Goal: Task Accomplishment & Management: Complete application form

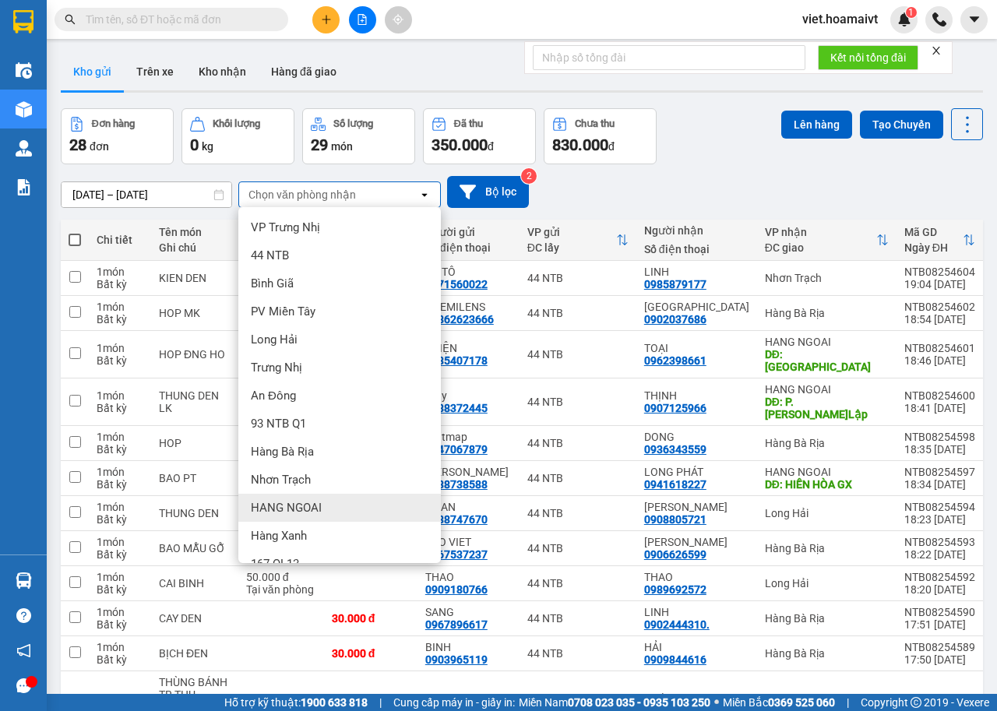
click at [304, 506] on span "HANG NGOAI" at bounding box center [286, 508] width 71 height 16
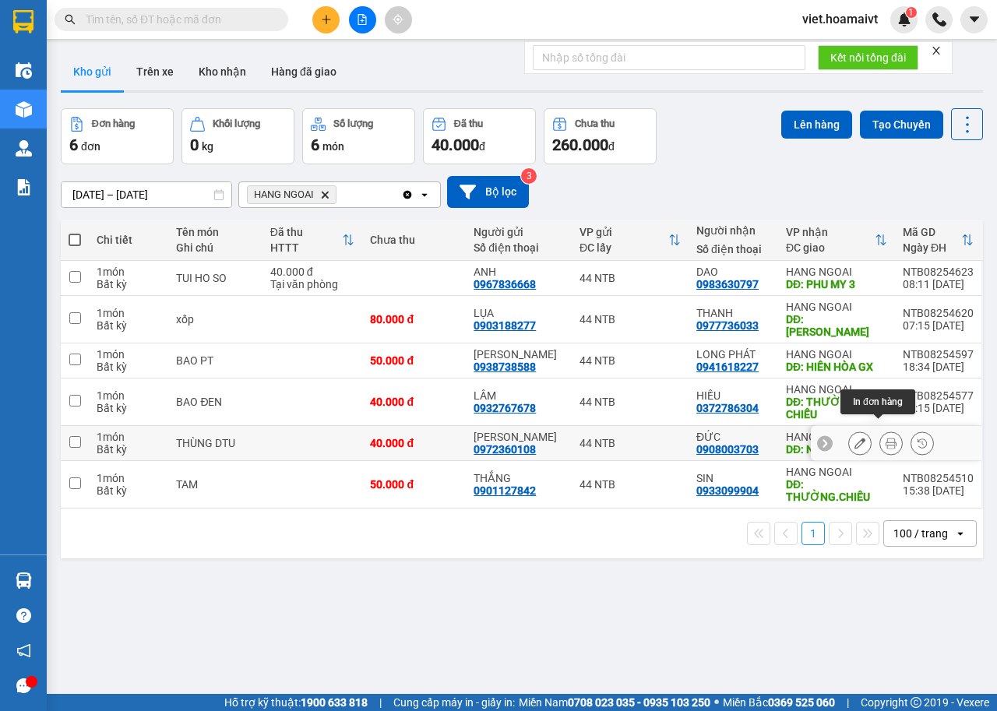
click at [886, 438] on icon at bounding box center [891, 443] width 11 height 11
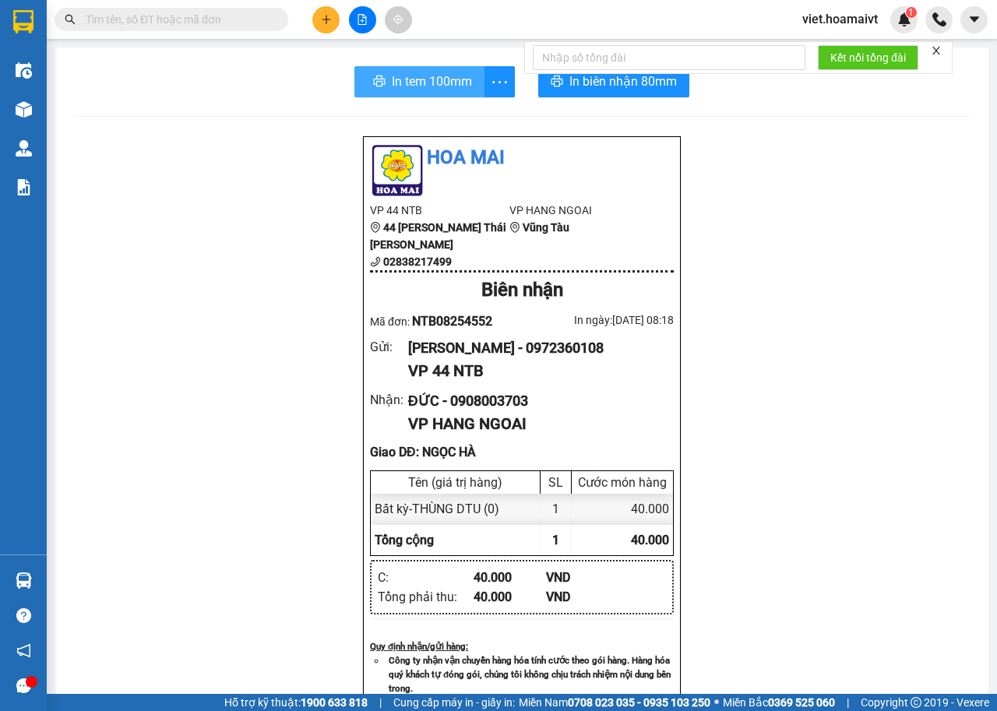
click at [432, 76] on span "In tem 100mm" at bounding box center [432, 81] width 80 height 19
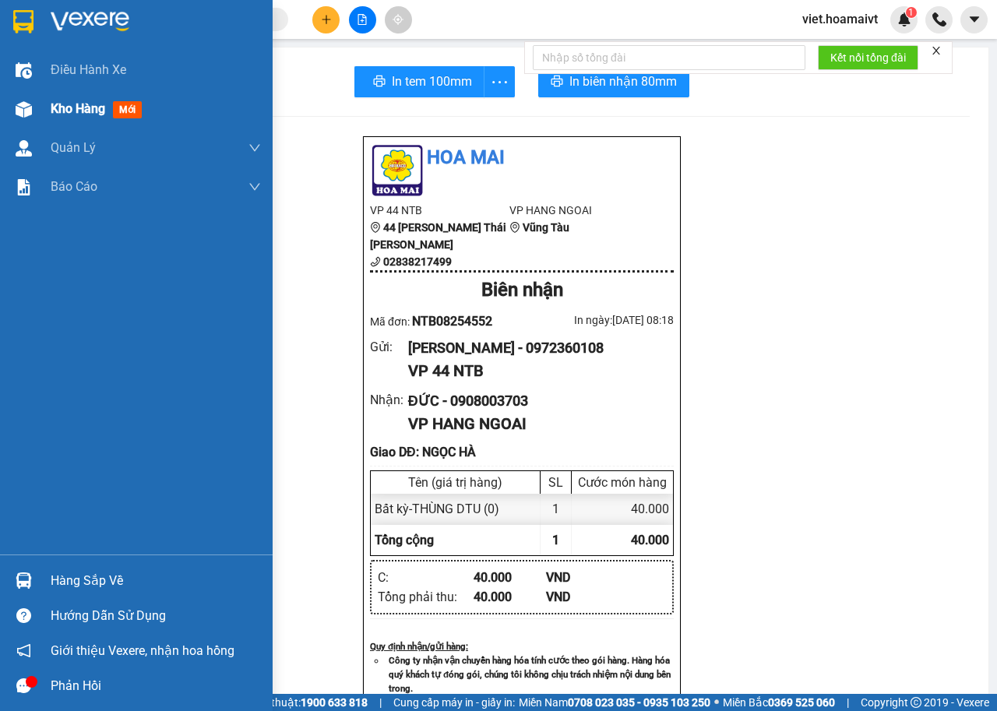
click at [62, 112] on span "Kho hàng" at bounding box center [78, 108] width 55 height 15
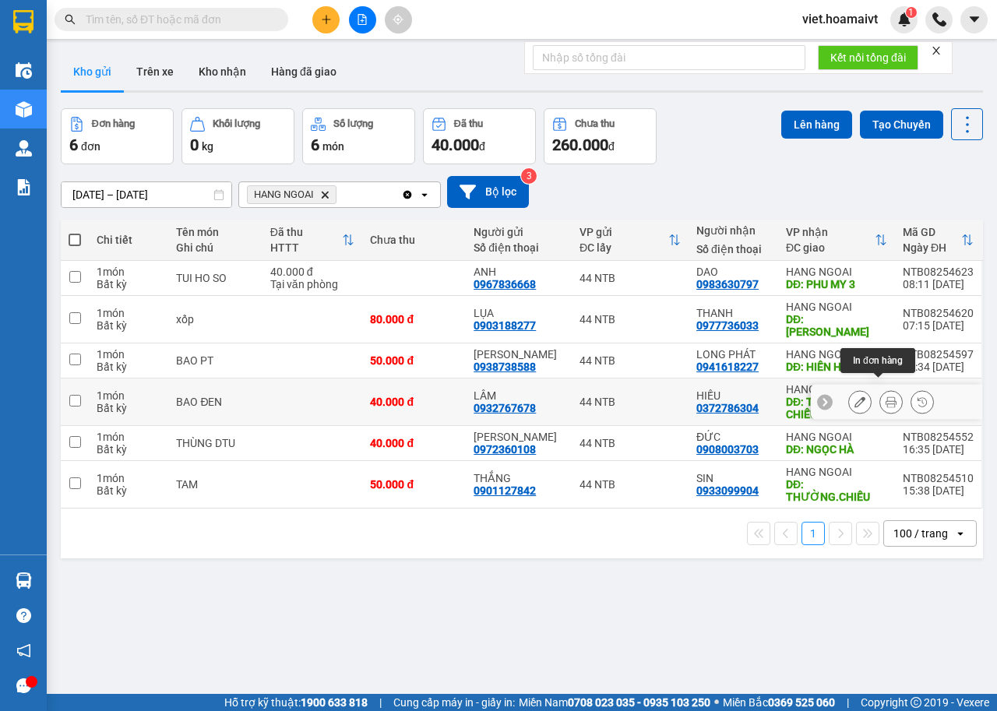
click at [886, 397] on icon at bounding box center [891, 402] width 11 height 11
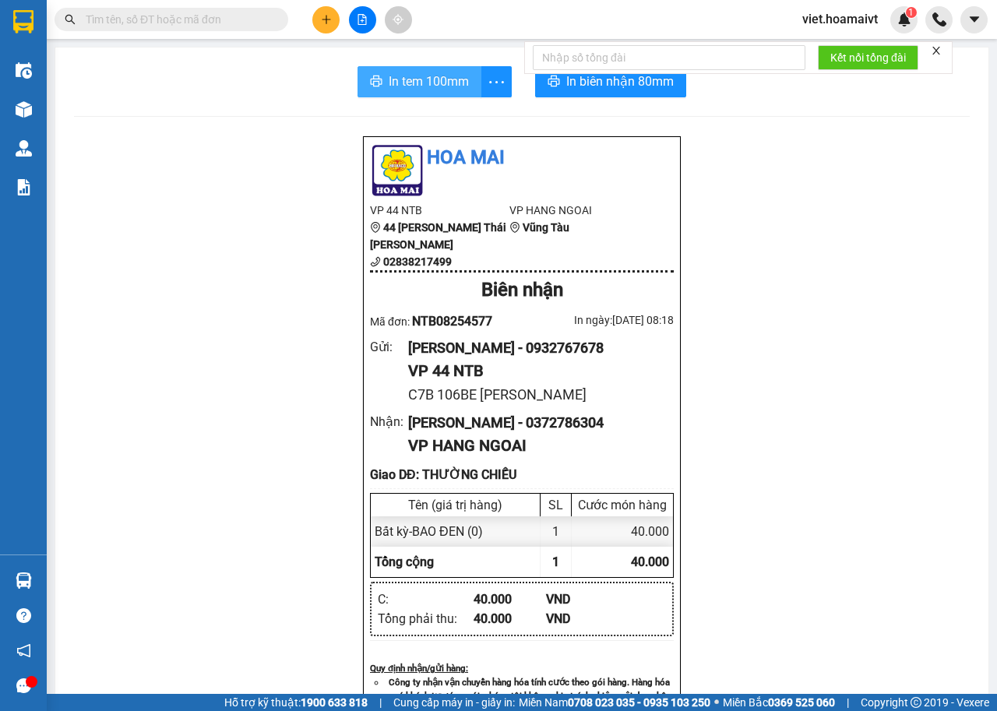
click at [390, 82] on span "In tem 100mm" at bounding box center [429, 81] width 80 height 19
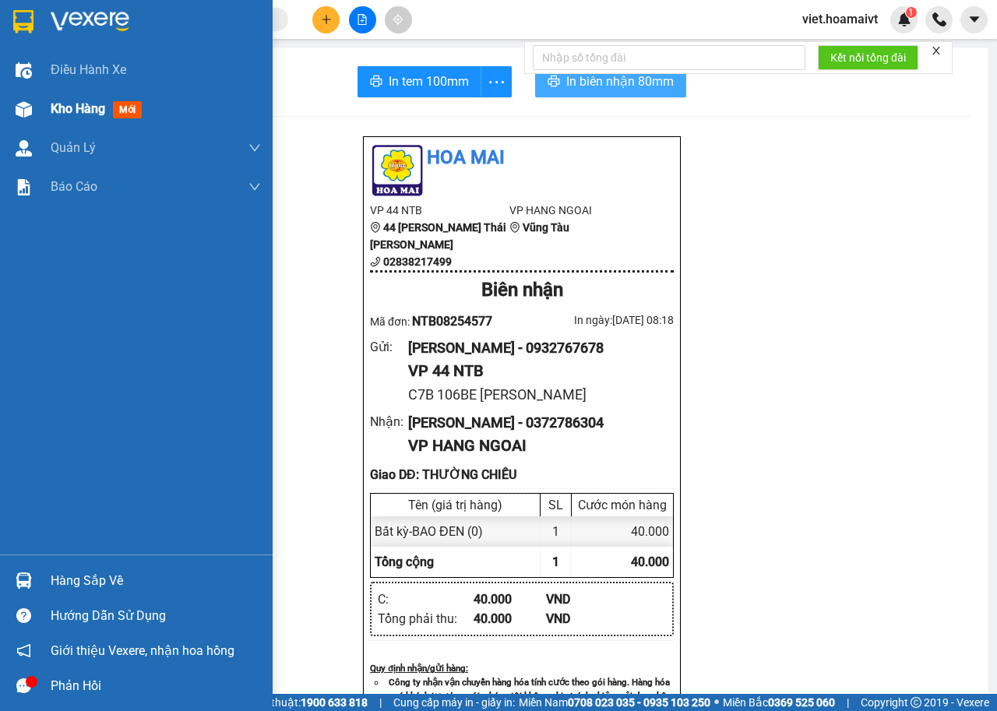
click at [86, 110] on span "Kho hàng" at bounding box center [78, 108] width 55 height 15
drag, startPoint x: 86, startPoint y: 110, endPoint x: 111, endPoint y: 113, distance: 25.1
click at [86, 110] on span "Kho hàng" at bounding box center [78, 108] width 55 height 15
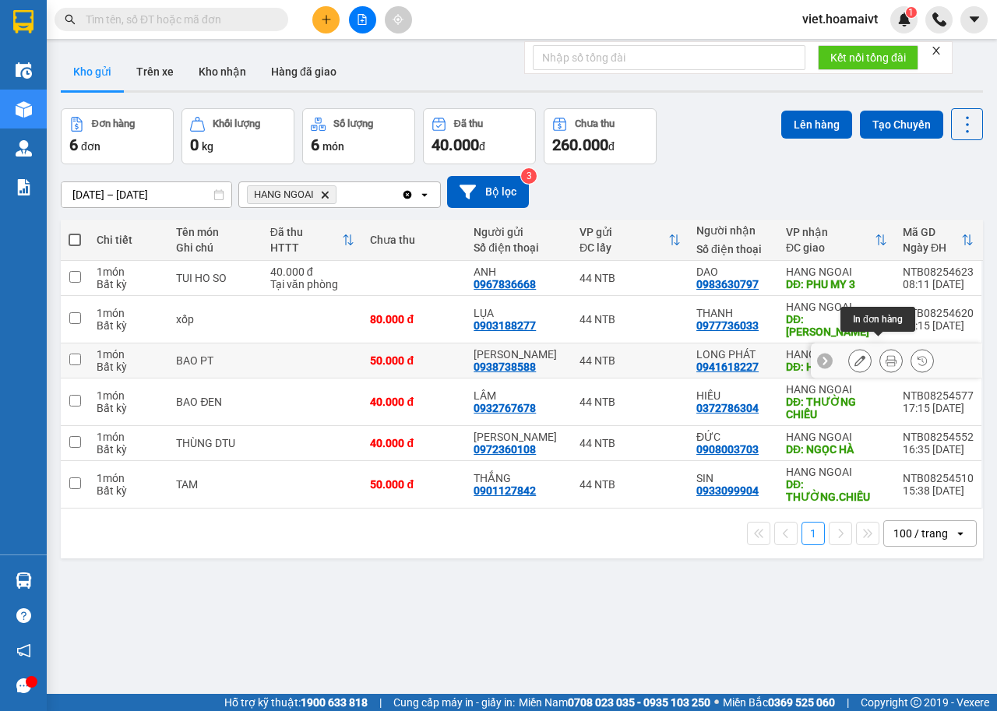
click at [886, 355] on icon at bounding box center [891, 360] width 11 height 11
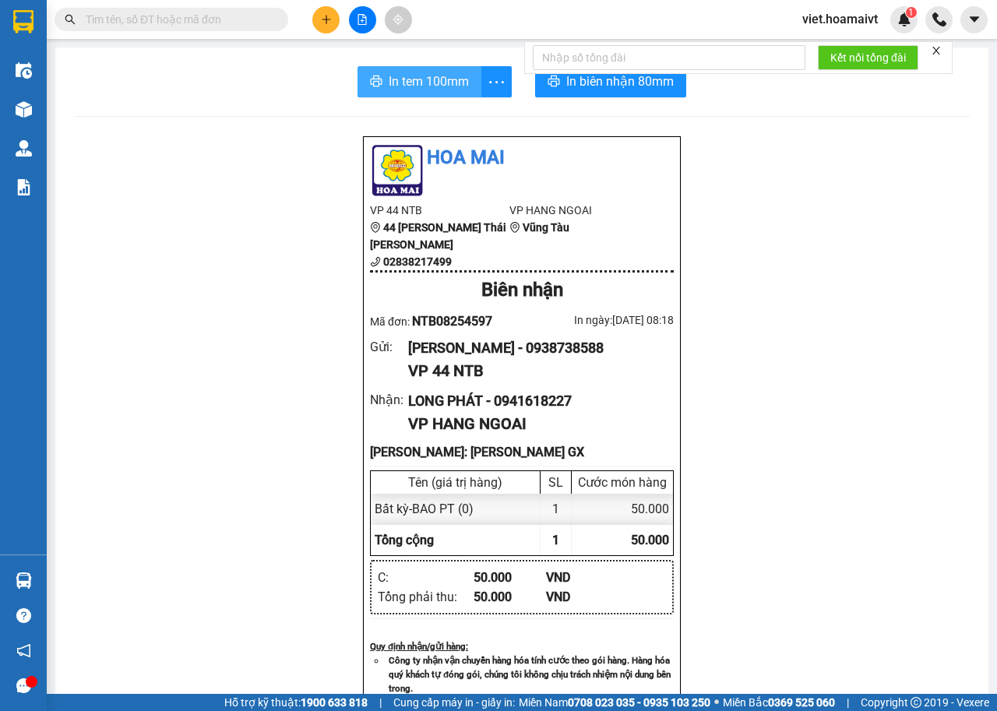
click at [430, 86] on span "In tem 100mm" at bounding box center [429, 81] width 80 height 19
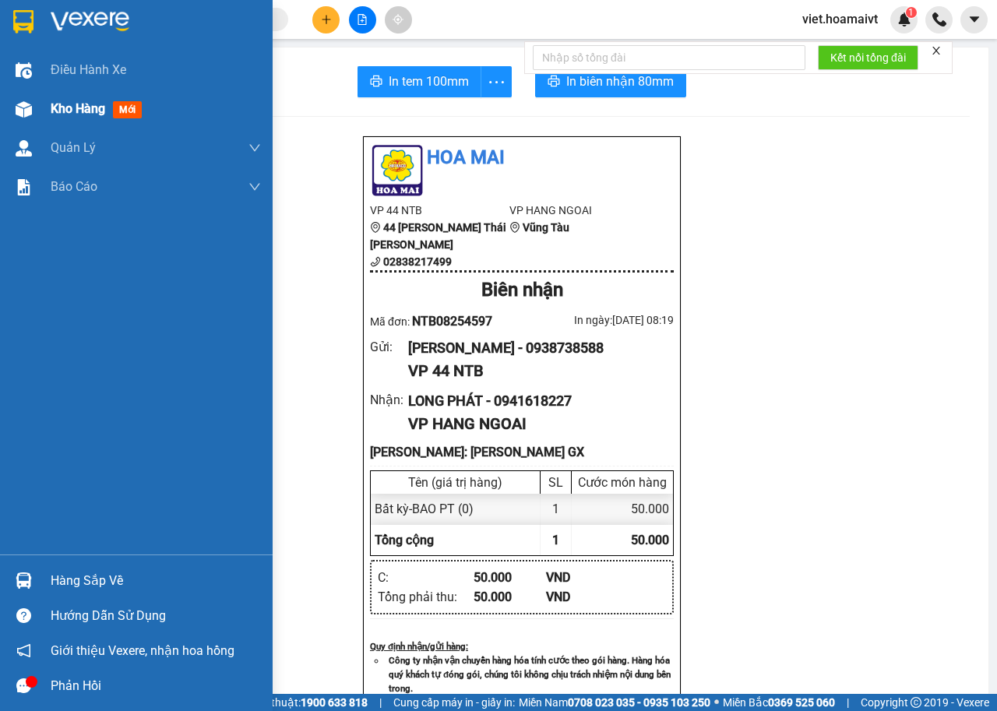
click at [81, 104] on span "Kho hàng" at bounding box center [78, 108] width 55 height 15
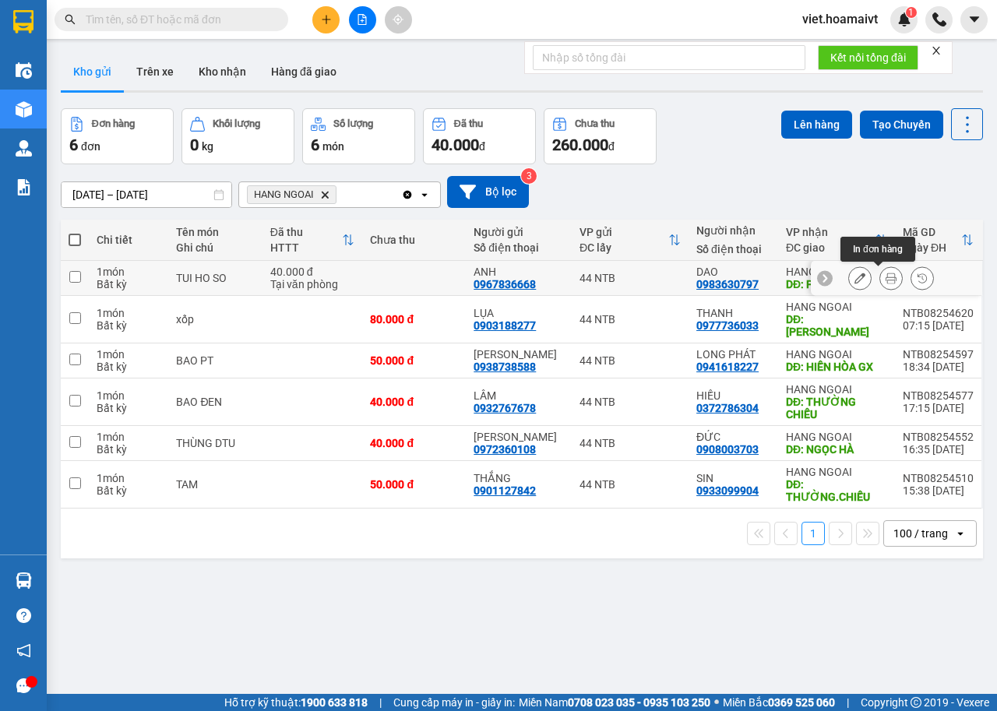
click at [881, 285] on button at bounding box center [892, 278] width 22 height 27
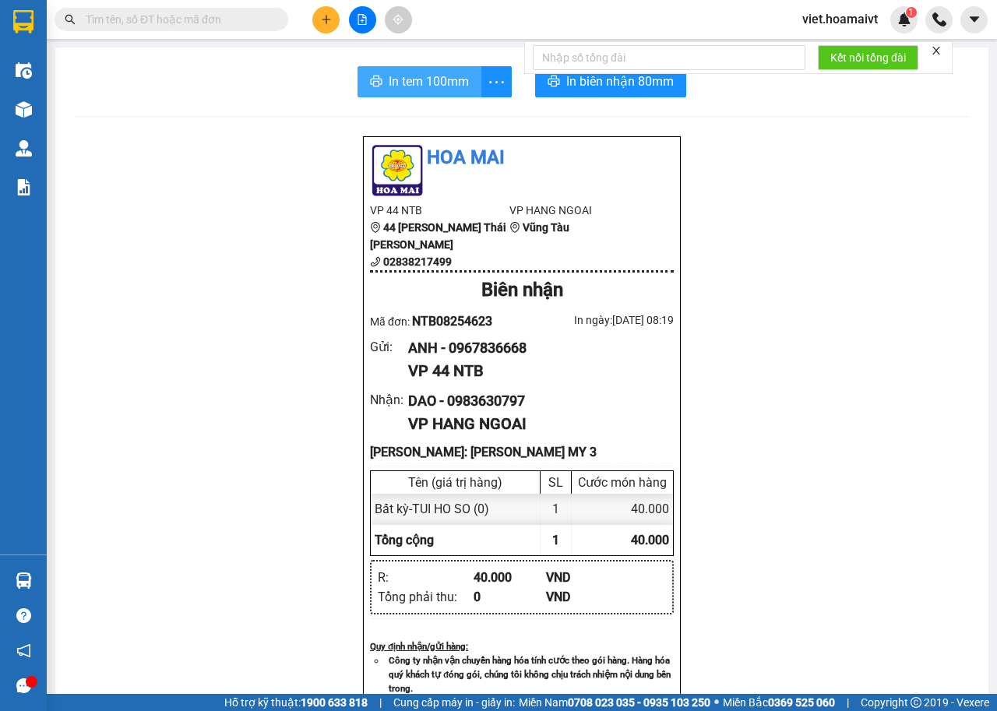
click at [419, 77] on span "In tem 100mm" at bounding box center [429, 81] width 80 height 19
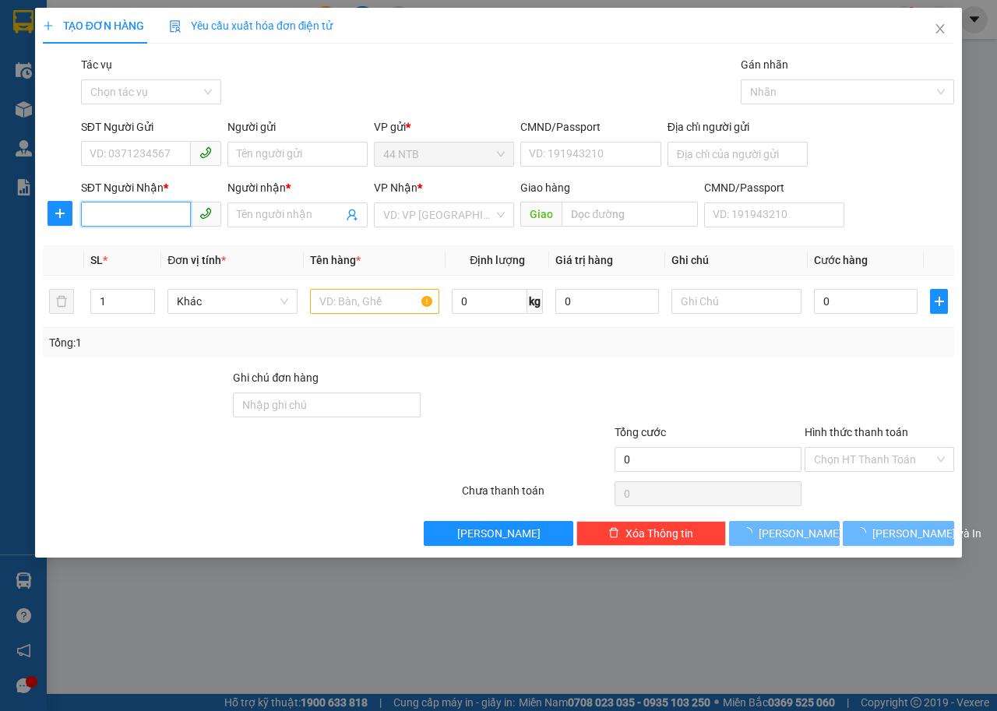
drag, startPoint x: 139, startPoint y: 217, endPoint x: 401, endPoint y: 161, distance: 267.8
click at [199, 204] on span at bounding box center [151, 214] width 140 height 25
type input "0933035579"
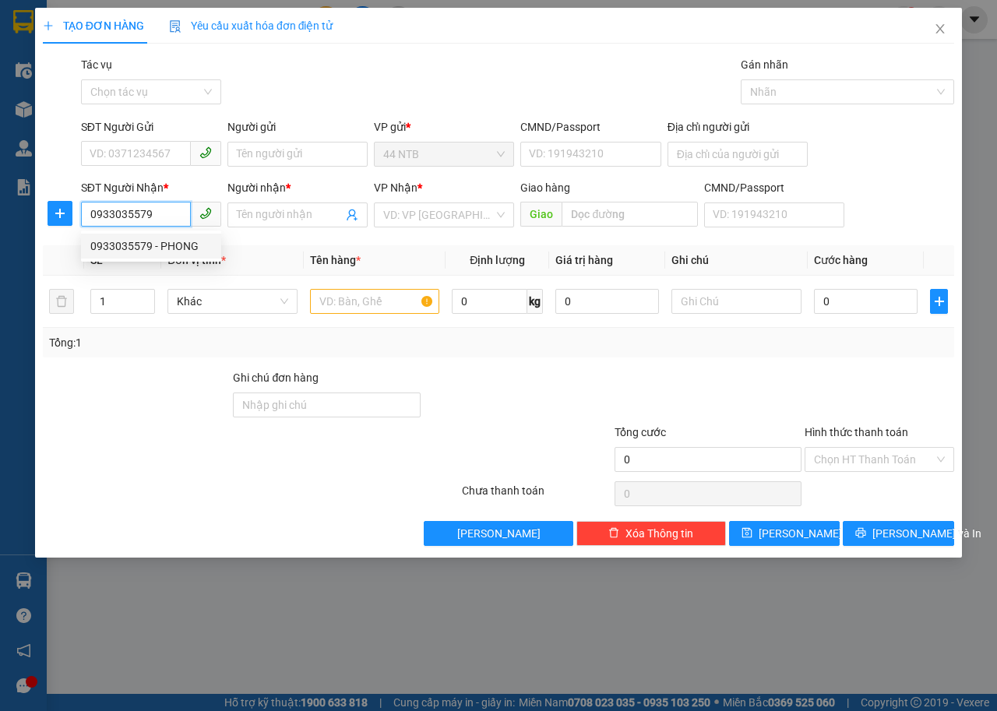
click at [150, 239] on div "0933035579 - PHONG" at bounding box center [151, 246] width 122 height 17
type input "PHONG"
type input "0933035579"
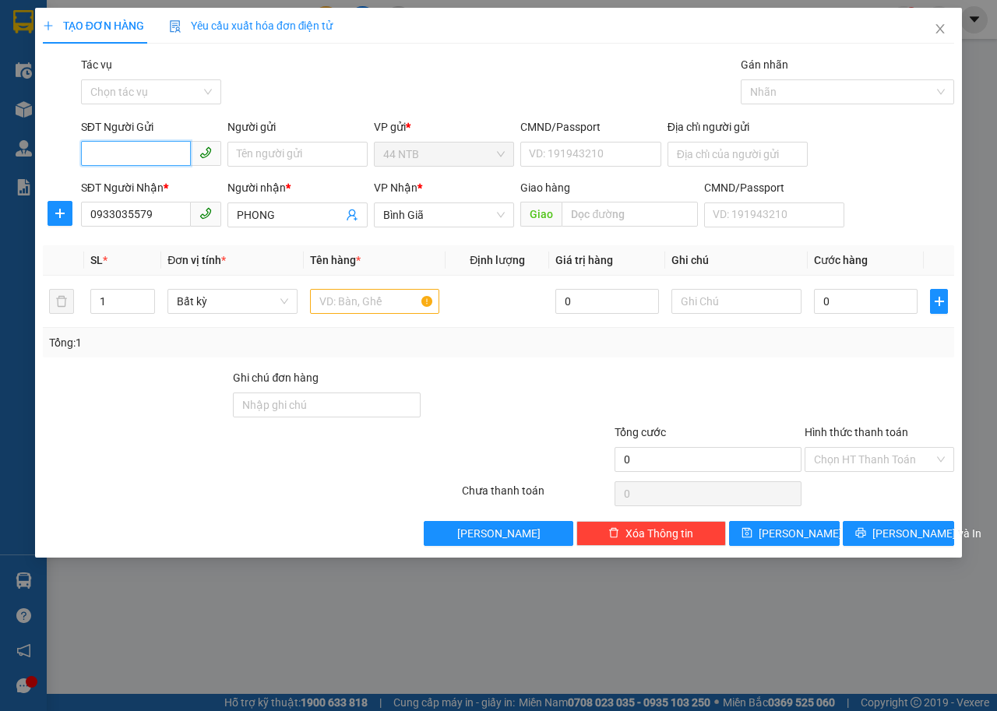
click at [138, 160] on input "SĐT Người Gửi" at bounding box center [136, 153] width 110 height 25
click at [175, 256] on div "0973625994 - TĂNG" at bounding box center [151, 260] width 122 height 17
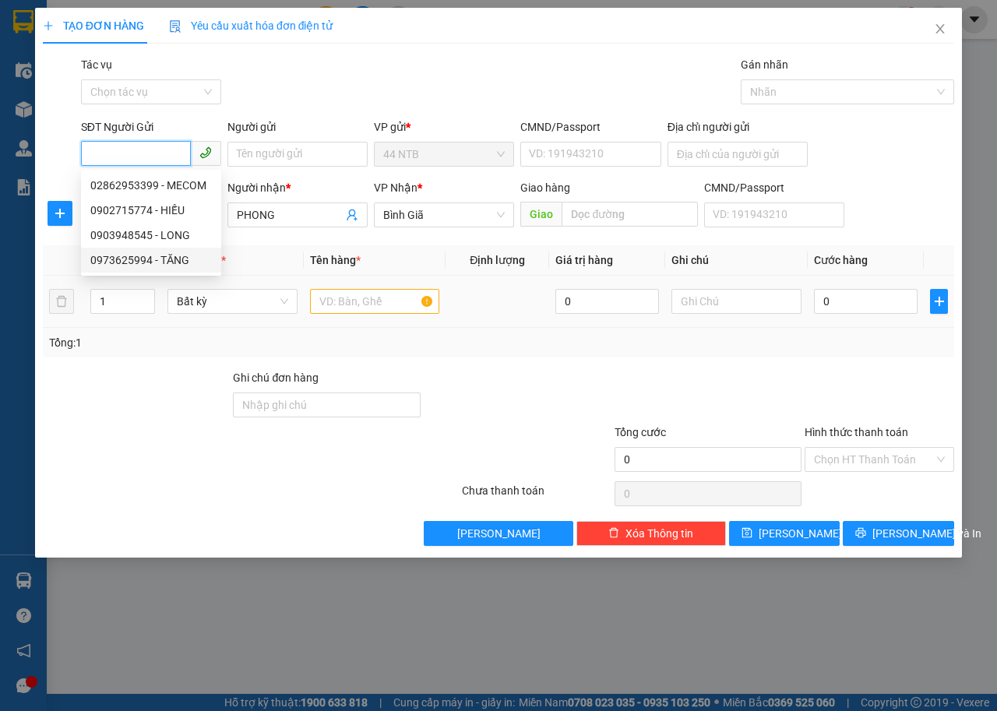
type input "0973625994"
type input "TĂNG"
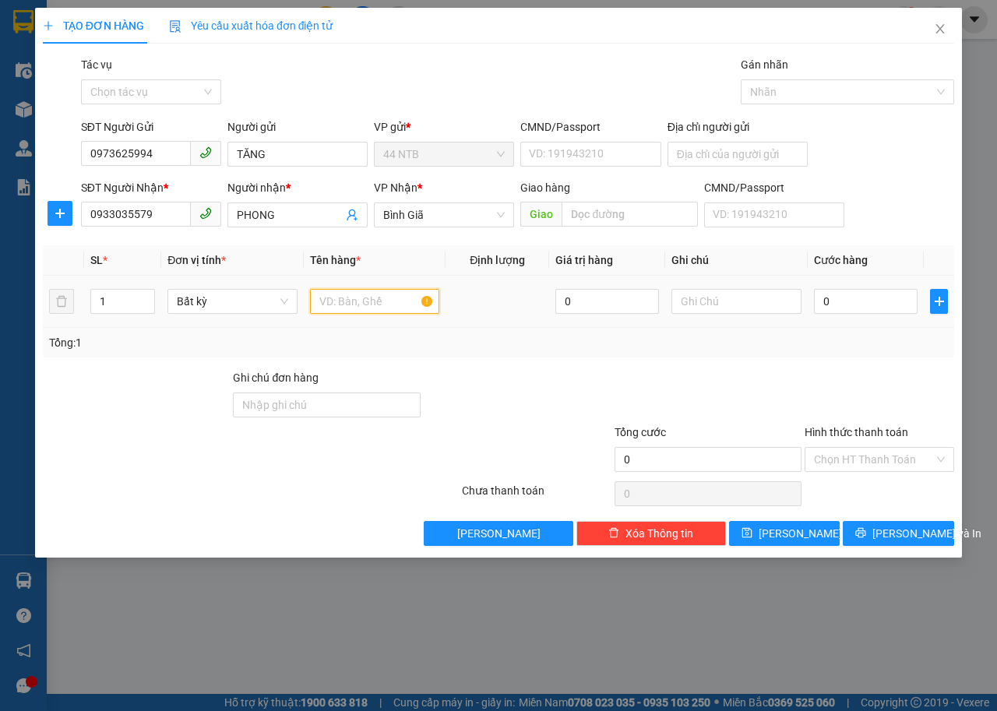
click at [407, 302] on input "text" at bounding box center [375, 301] width 130 height 25
type input "cuộn"
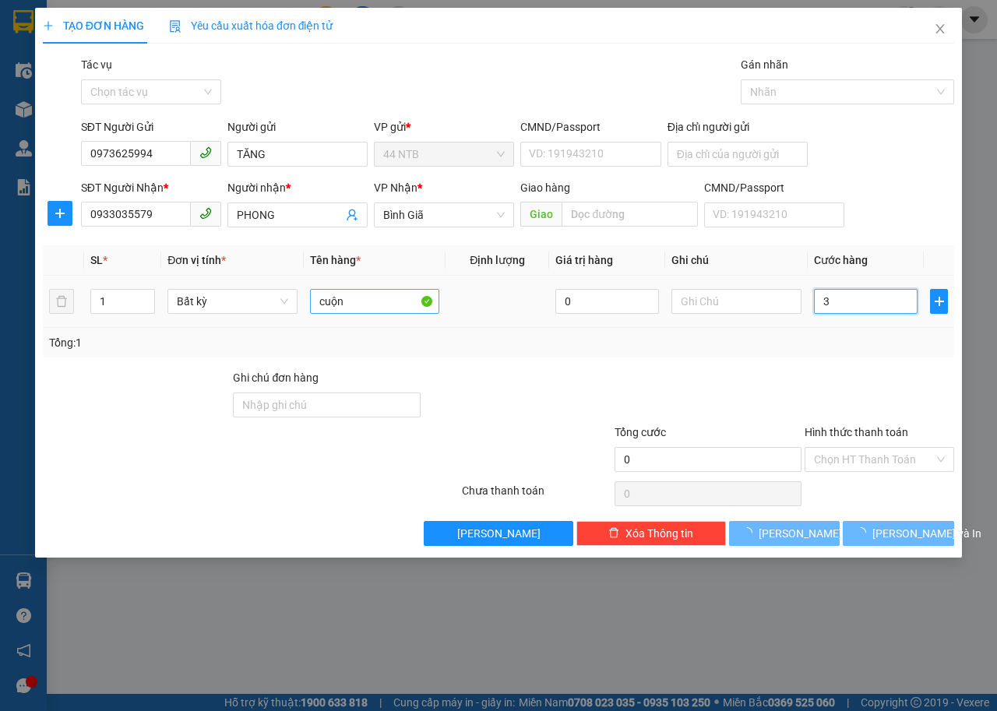
type input "30"
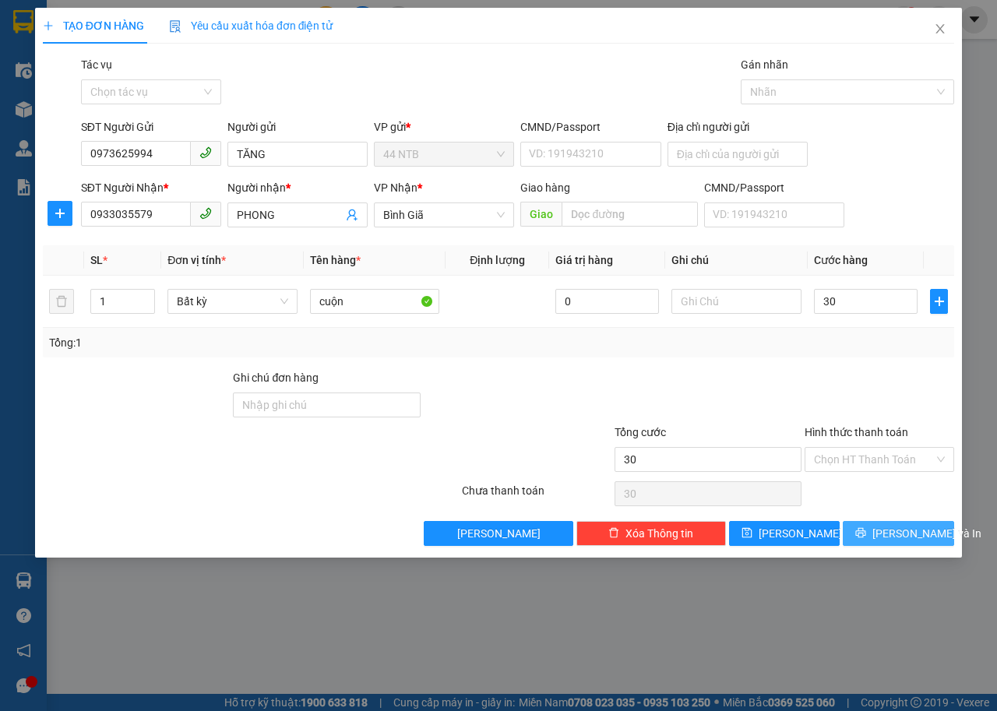
type input "30.000"
click at [893, 529] on span "[PERSON_NAME] và In" at bounding box center [927, 533] width 109 height 17
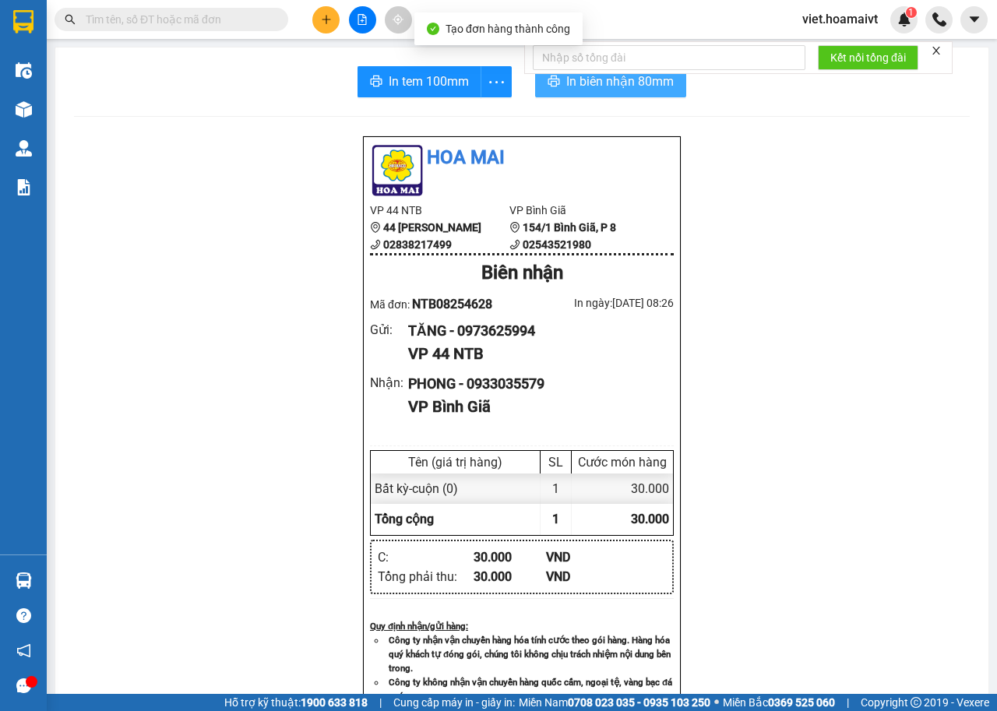
click at [538, 82] on button "In biên nhận 80mm" at bounding box center [610, 81] width 151 height 31
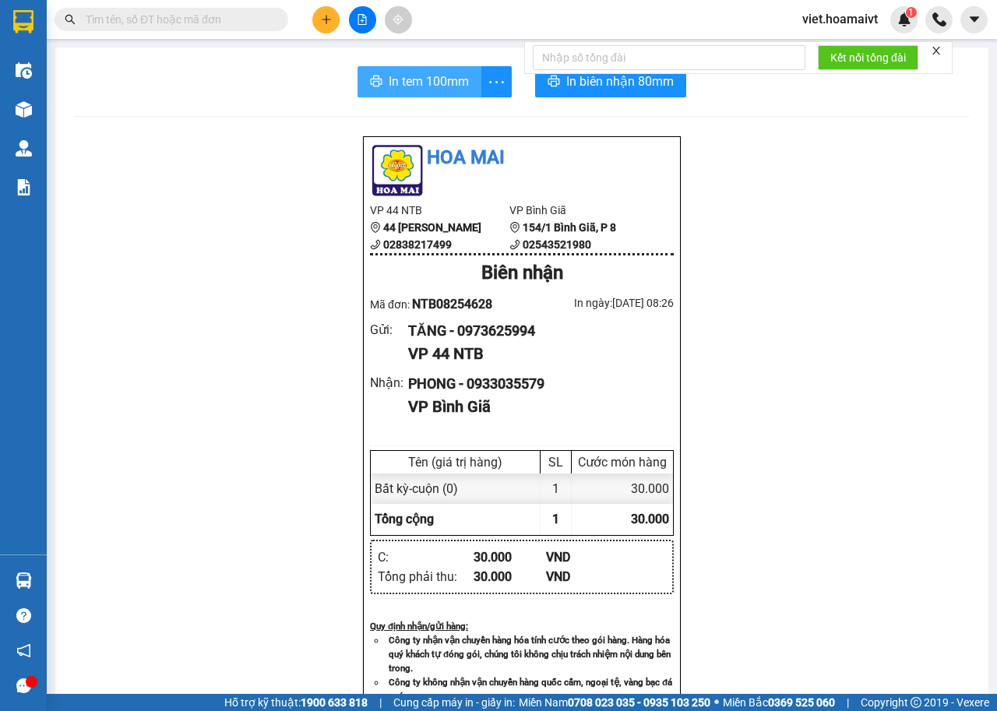
click at [449, 83] on span "In tem 100mm" at bounding box center [429, 81] width 80 height 19
